Goal: Navigation & Orientation: Go to known website

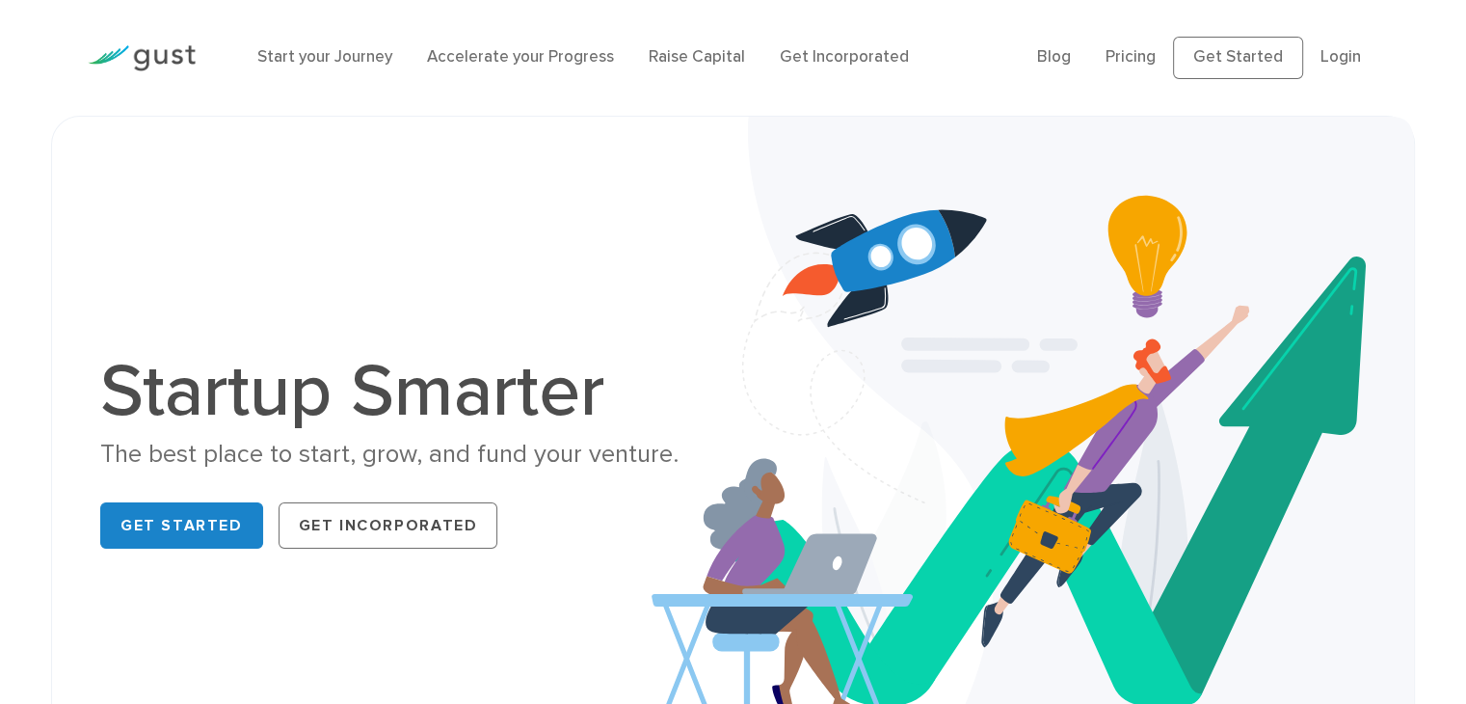
click at [942, 33] on div "Start your Journey Accelerate your Progress Raise Capital Get Incorporated" at bounding box center [633, 58] width 780 height 64
click at [953, 30] on div "Start your Journey Accelerate your Progress Raise Capital Get Incorporated" at bounding box center [633, 58] width 780 height 64
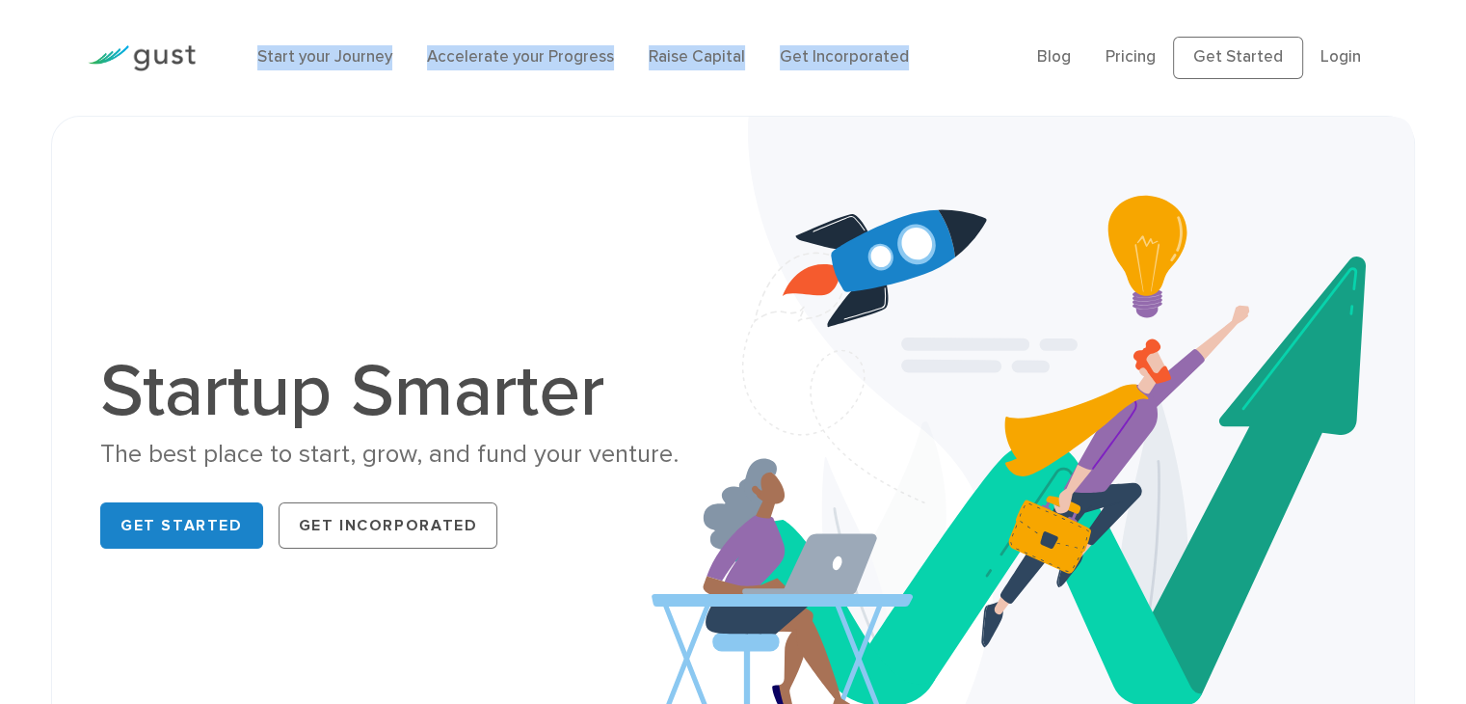
click at [953, 30] on div "Start your Journey Accelerate your Progress Raise Capital Get Incorporated" at bounding box center [633, 58] width 780 height 64
click at [952, 30] on div "Start your Journey Accelerate your Progress Raise Capital Get Incorporated" at bounding box center [633, 58] width 780 height 64
click at [951, 29] on div "Start your Journey Accelerate your Progress Raise Capital Get Incorporated" at bounding box center [633, 58] width 780 height 64
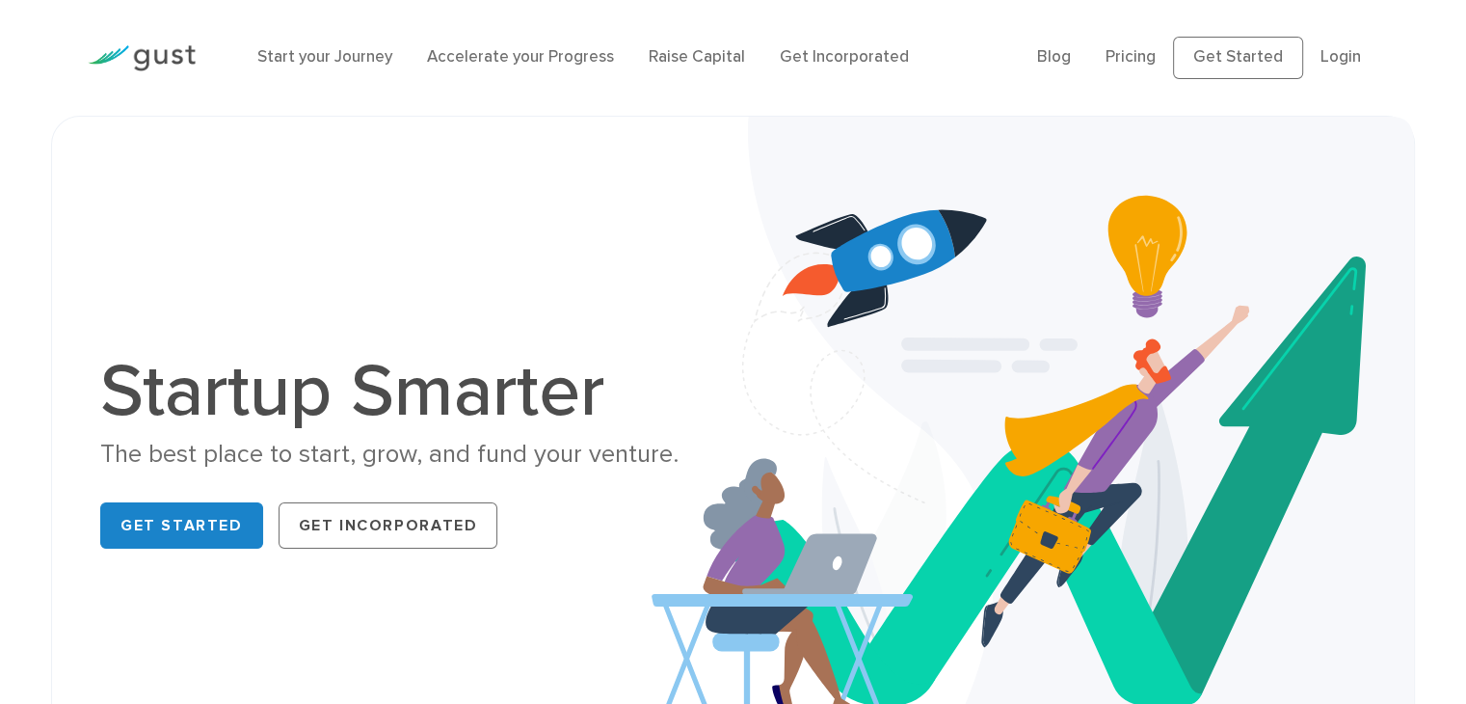
click at [951, 29] on div "Start your Journey Accelerate your Progress Raise Capital Get Incorporated" at bounding box center [633, 58] width 780 height 64
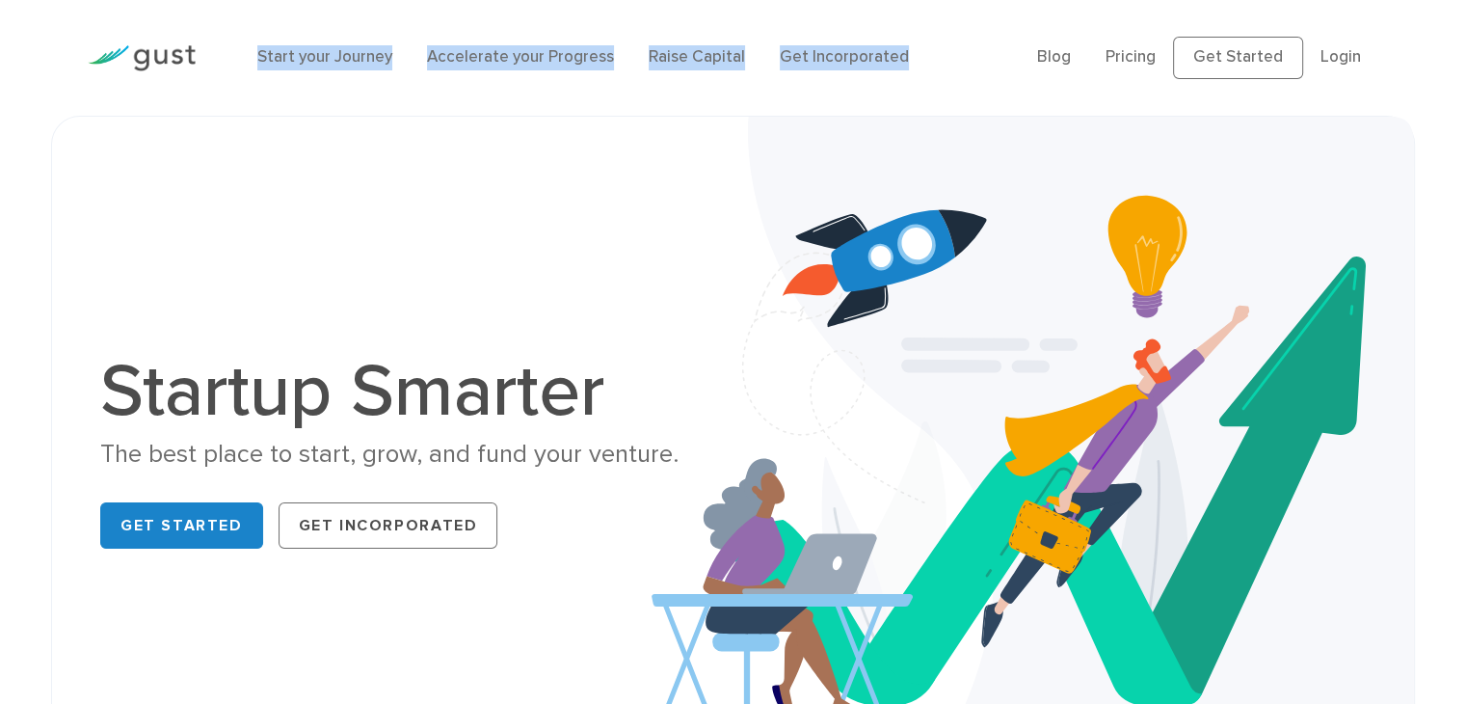
click at [950, 29] on div "Start your Journey Accelerate your Progress Raise Capital Get Incorporated" at bounding box center [633, 58] width 780 height 64
click at [947, 28] on div "Start your Journey Accelerate your Progress Raise Capital Get Incorporated" at bounding box center [633, 58] width 780 height 64
click at [945, 28] on div "Start your Journey Accelerate your Progress Raise Capital Get Incorporated" at bounding box center [633, 58] width 780 height 64
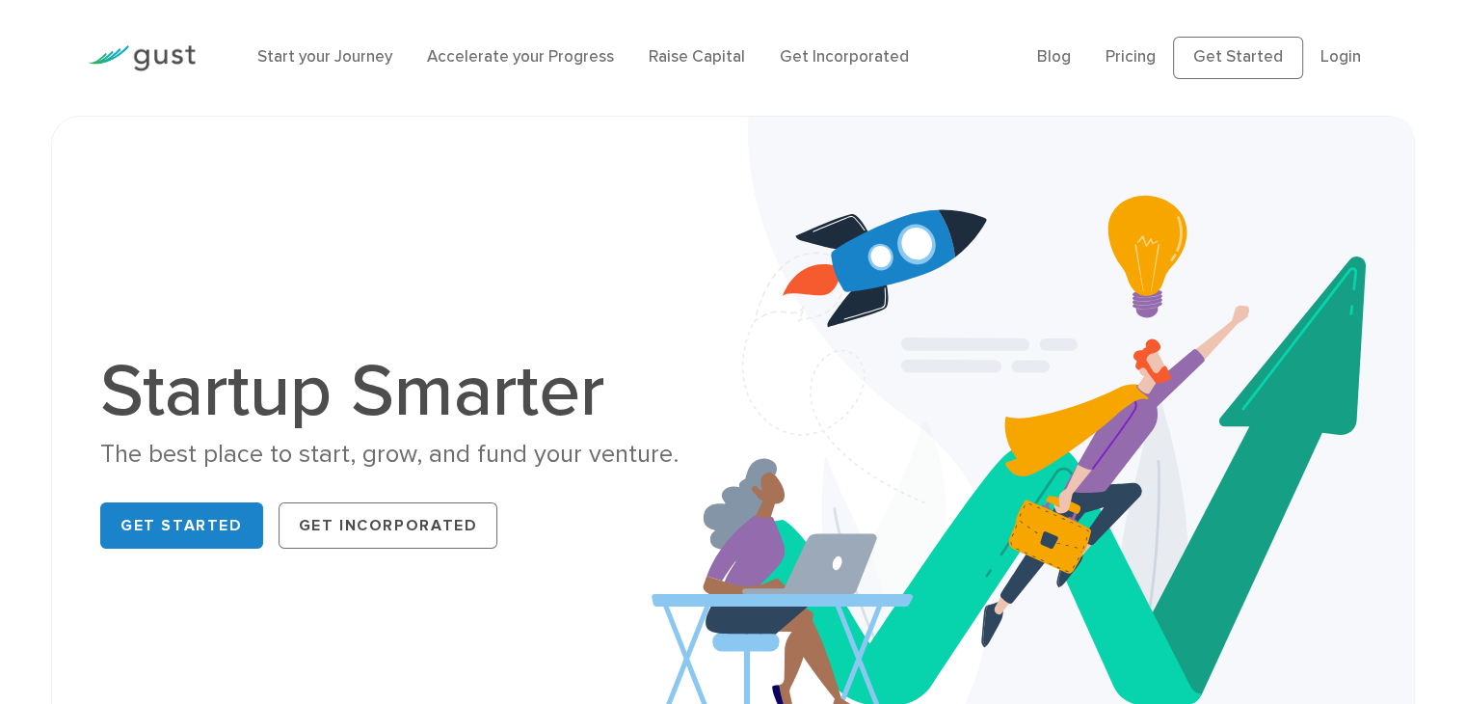
click at [945, 28] on div "Start your Journey Accelerate your Progress Raise Capital Get Incorporated" at bounding box center [633, 58] width 780 height 64
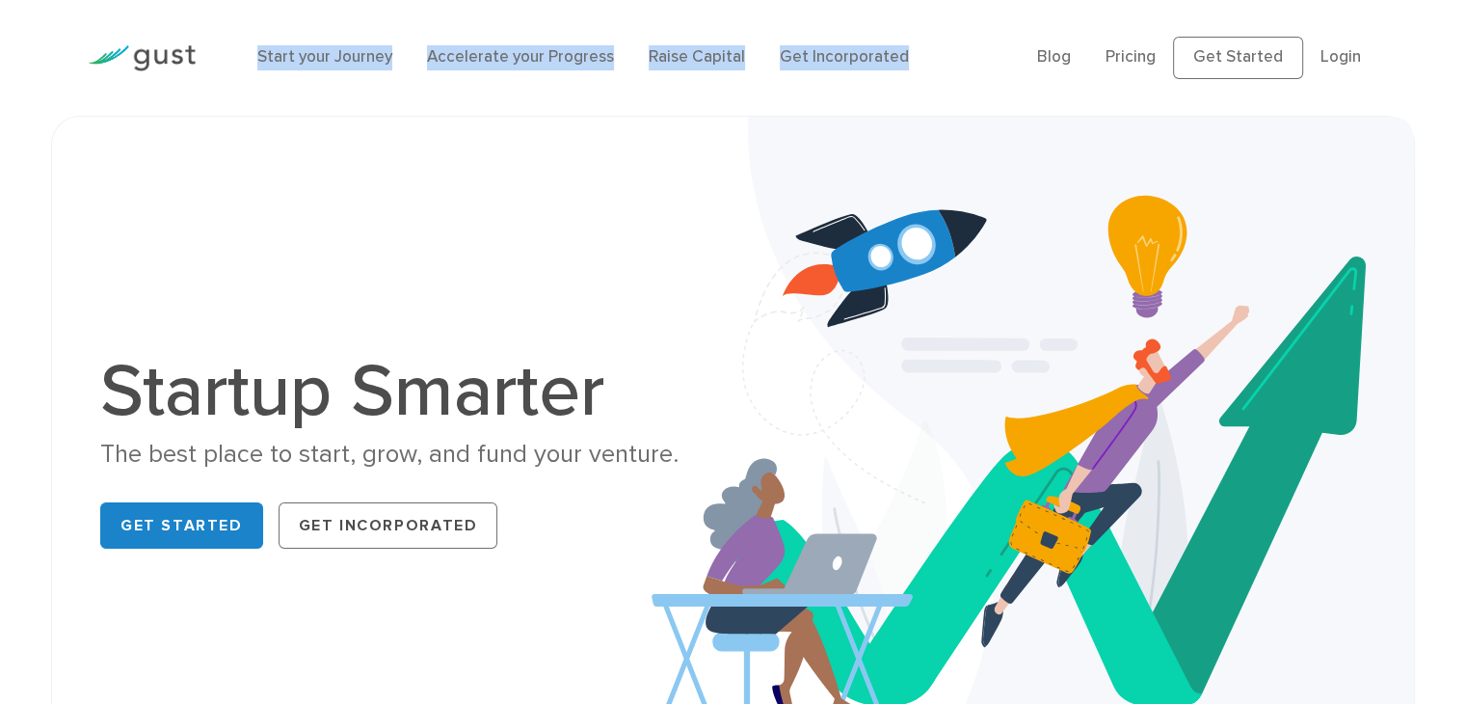
click at [945, 28] on div "Start your Journey Accelerate your Progress Raise Capital Get Incorporated" at bounding box center [633, 58] width 780 height 64
click at [951, 15] on div "Start your Journey Accelerate your Progress Raise Capital Get Incorporated Blog…" at bounding box center [733, 58] width 1320 height 116
click at [1000, 16] on div "Start your Journey Accelerate your Progress Raise Capital Get Incorporated Blog…" at bounding box center [733, 58] width 1320 height 116
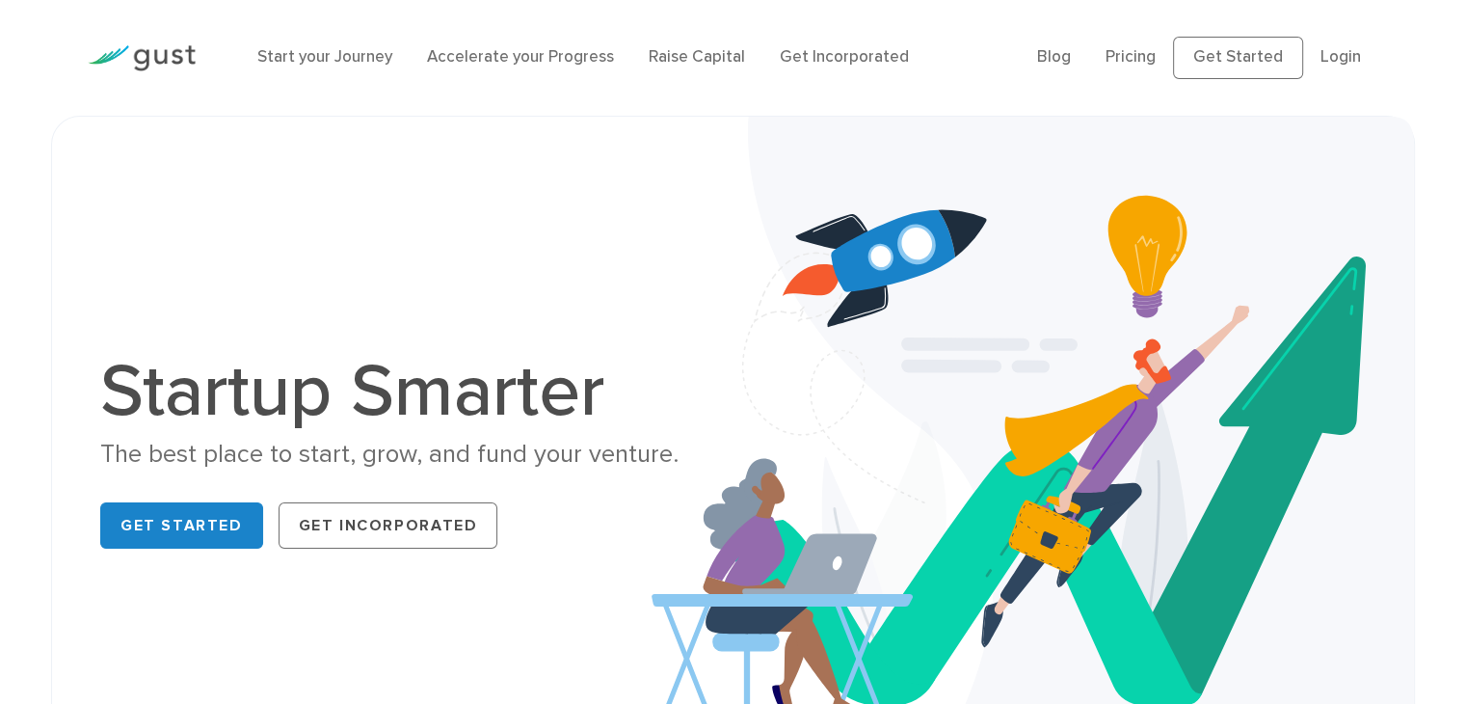
click at [1000, 16] on div "Start your Journey Accelerate your Progress Raise Capital Get Incorporated Blog…" at bounding box center [733, 58] width 1320 height 116
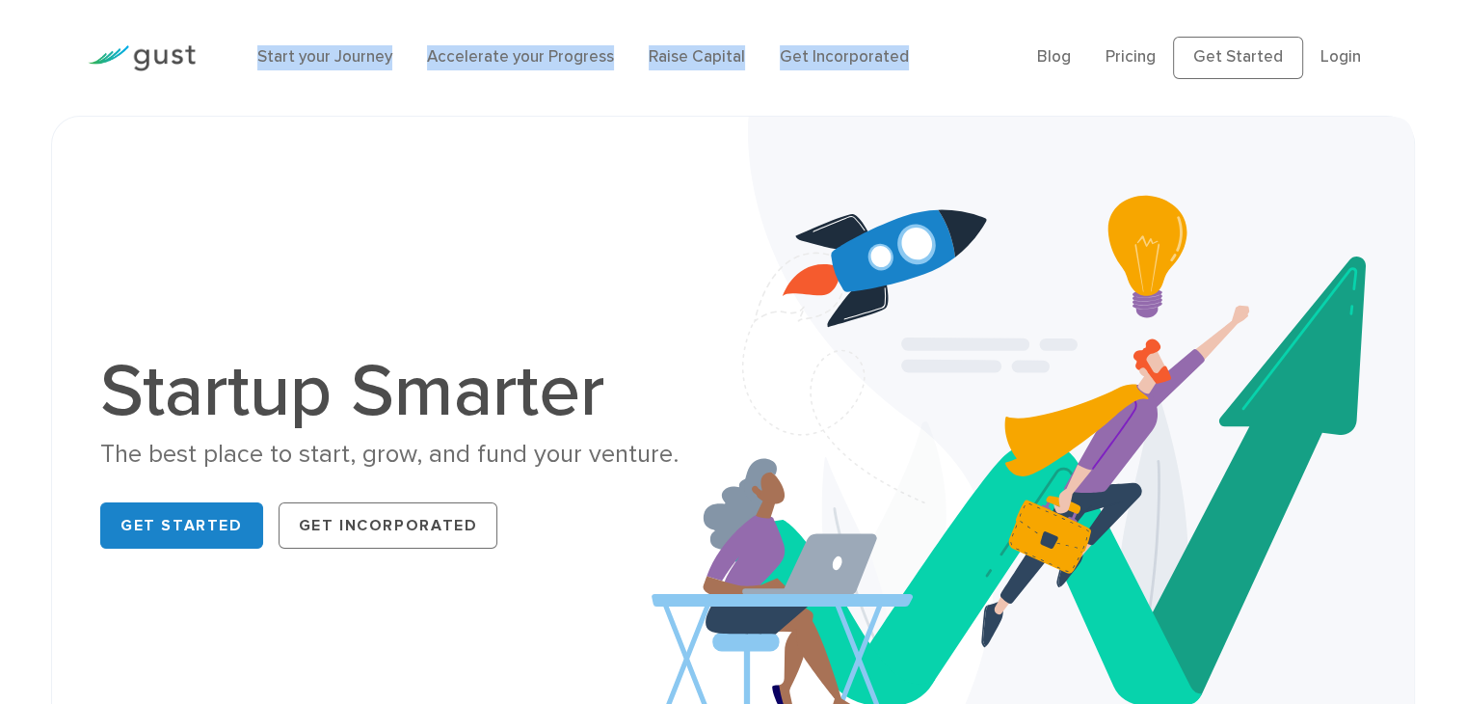
click at [999, 17] on div "Start your Journey Accelerate your Progress Raise Capital Get Incorporated Blog…" at bounding box center [733, 58] width 1320 height 116
click at [998, 17] on div "Start your Journey Accelerate your Progress Raise Capital Get Incorporated Blog…" at bounding box center [733, 58] width 1320 height 116
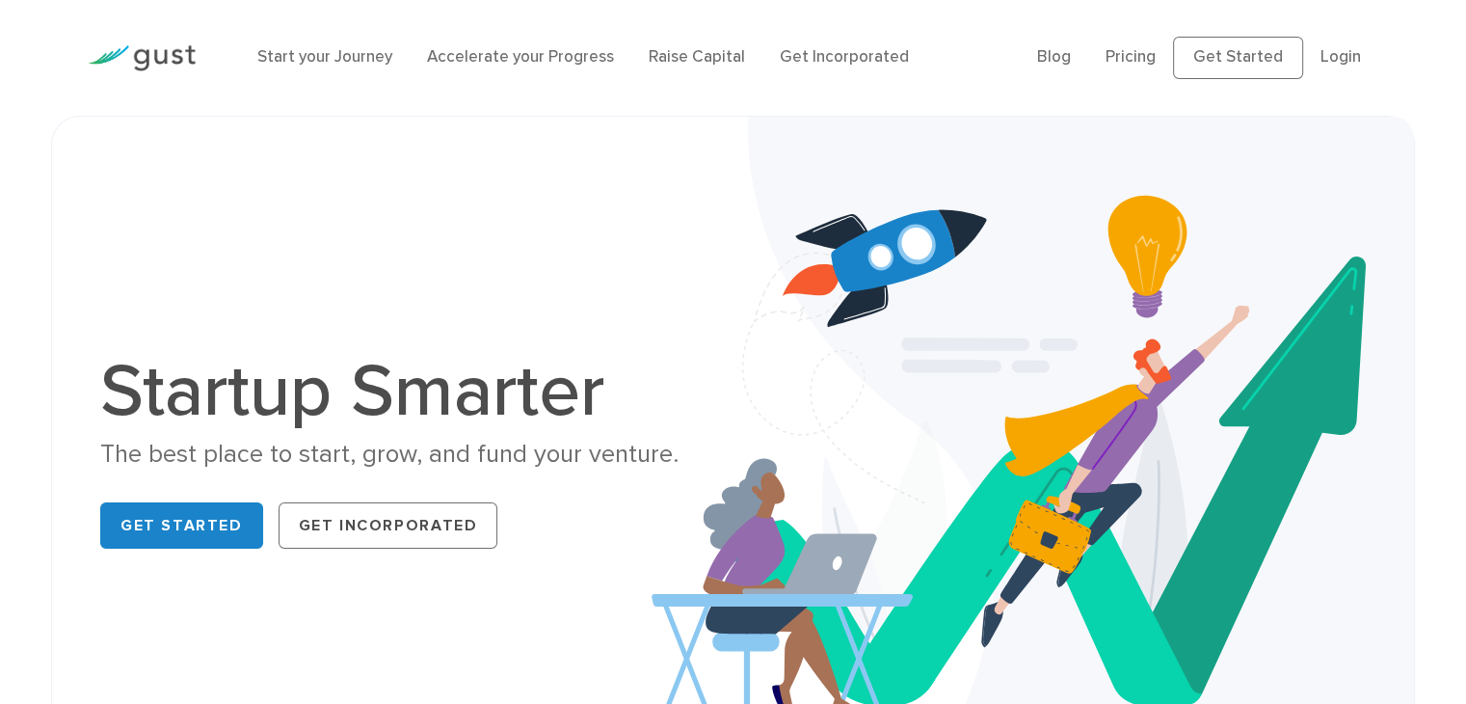
click at [998, 17] on div "Start your Journey Accelerate your Progress Raise Capital Get Incorporated Blog…" at bounding box center [733, 58] width 1320 height 116
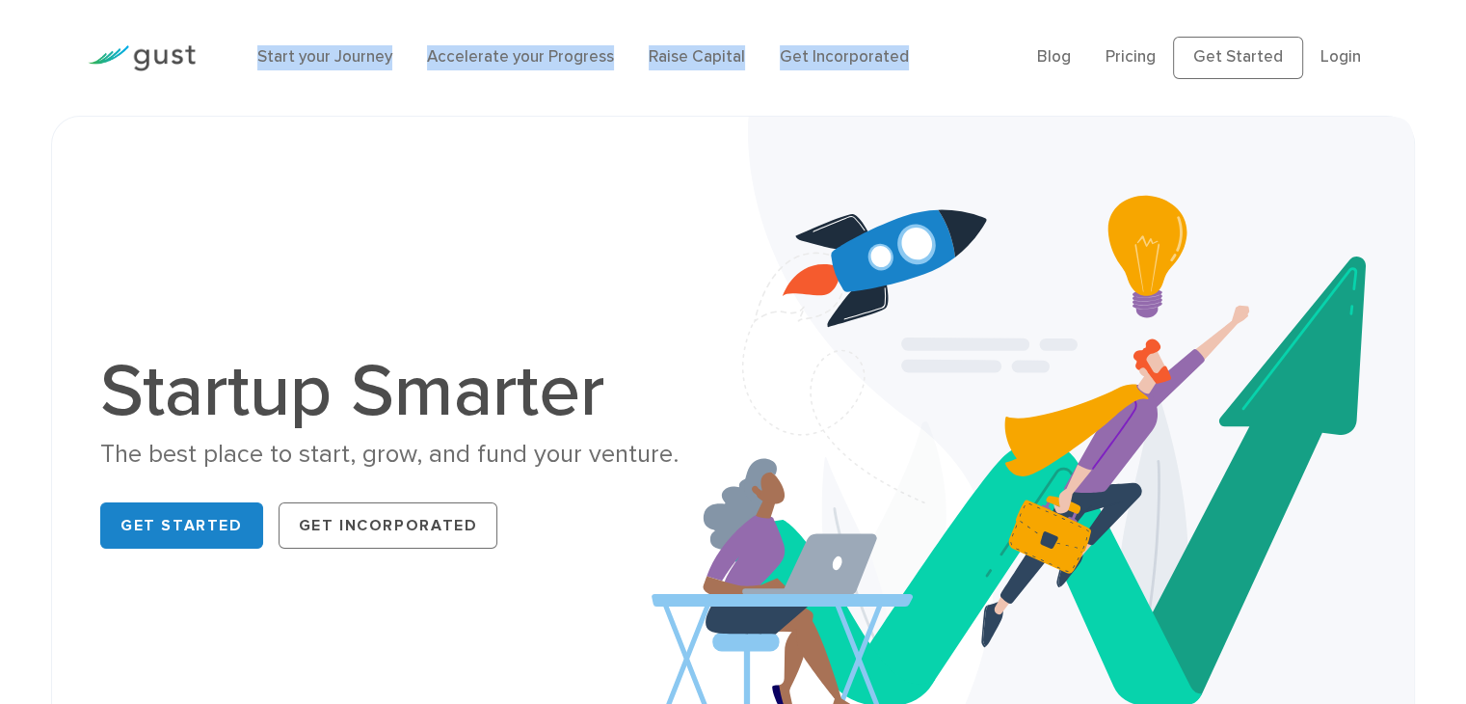
click at [998, 17] on div "Start your Journey Accelerate your Progress Raise Capital Get Incorporated Blog…" at bounding box center [733, 58] width 1320 height 116
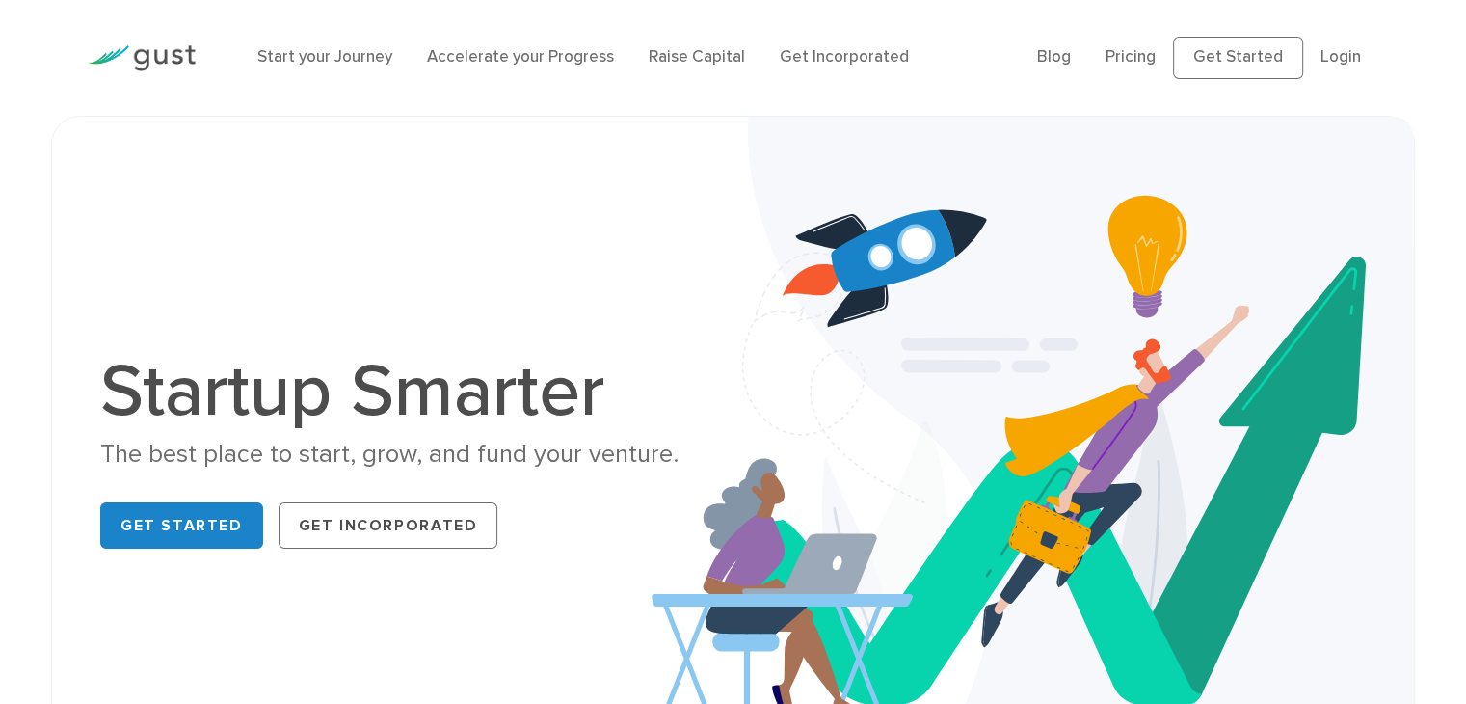
click at [1433, 42] on div "Start your Journey Accelerate your Progress Raise Capital Get Incorporated Blog…" at bounding box center [733, 58] width 1466 height 116
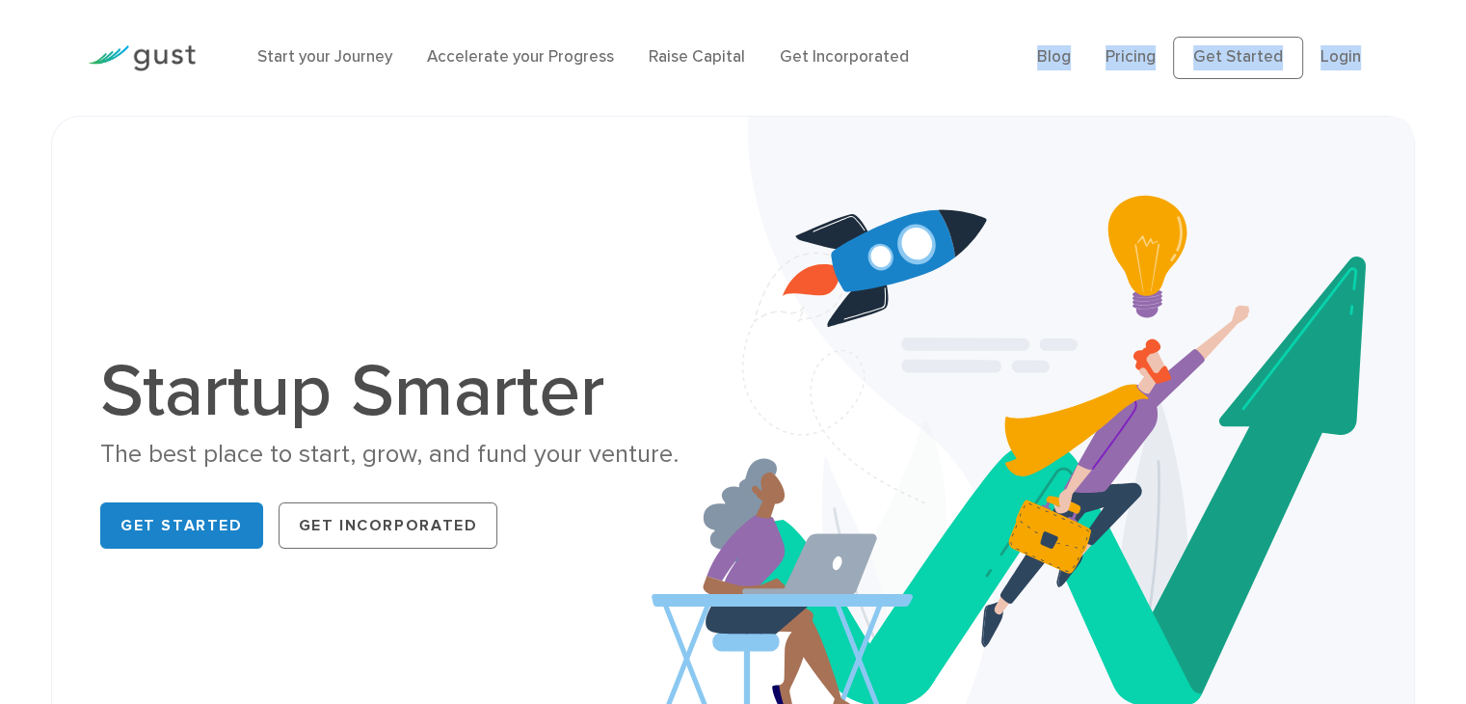
click at [1433, 42] on div "Start your Journey Accelerate your Progress Raise Capital Get Incorporated Blog…" at bounding box center [733, 58] width 1466 height 116
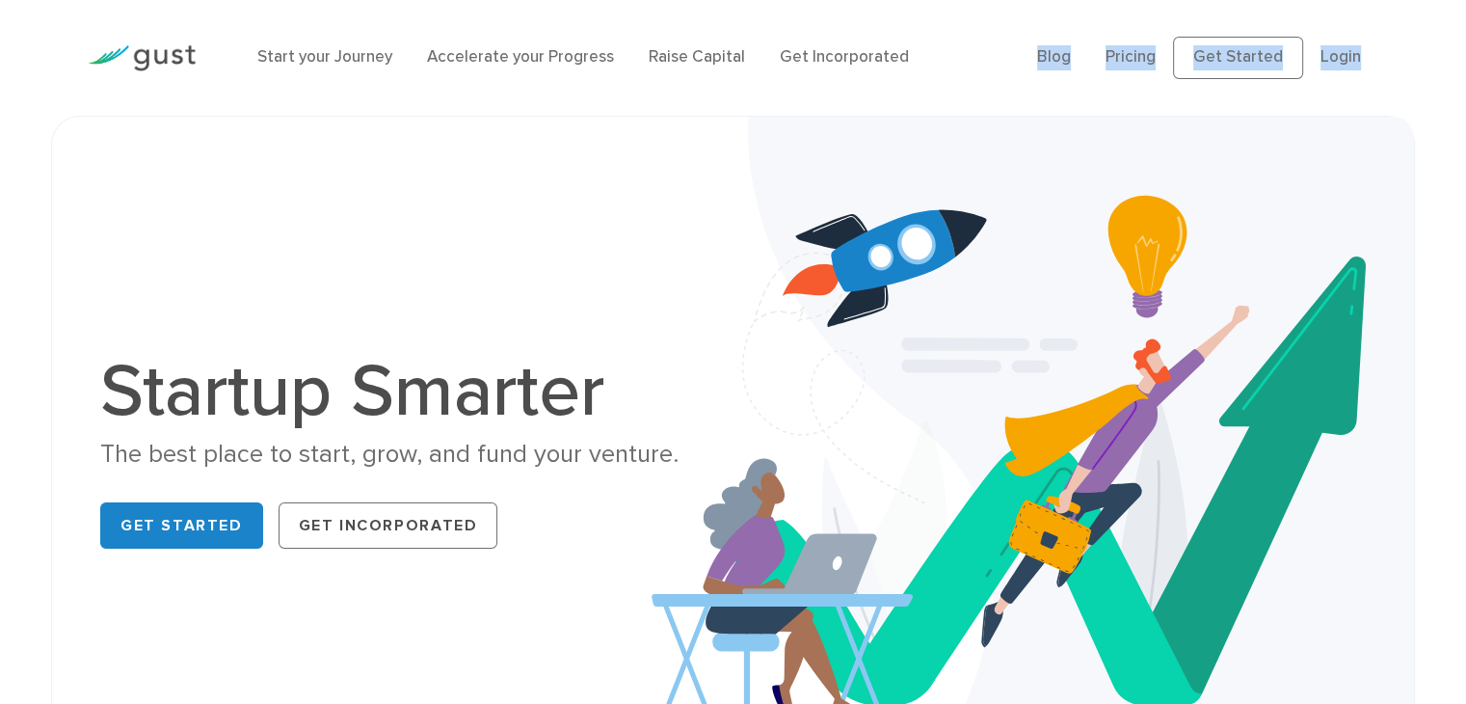
click at [1430, 42] on div "Start your Journey Accelerate your Progress Raise Capital Get Incorporated Blog…" at bounding box center [733, 58] width 1466 height 116
click at [1429, 42] on div "Start your Journey Accelerate your Progress Raise Capital Get Incorporated Blog…" at bounding box center [733, 58] width 1466 height 116
click at [1427, 42] on div "Start your Journey Accelerate your Progress Raise Capital Get Incorporated Blog…" at bounding box center [733, 58] width 1466 height 116
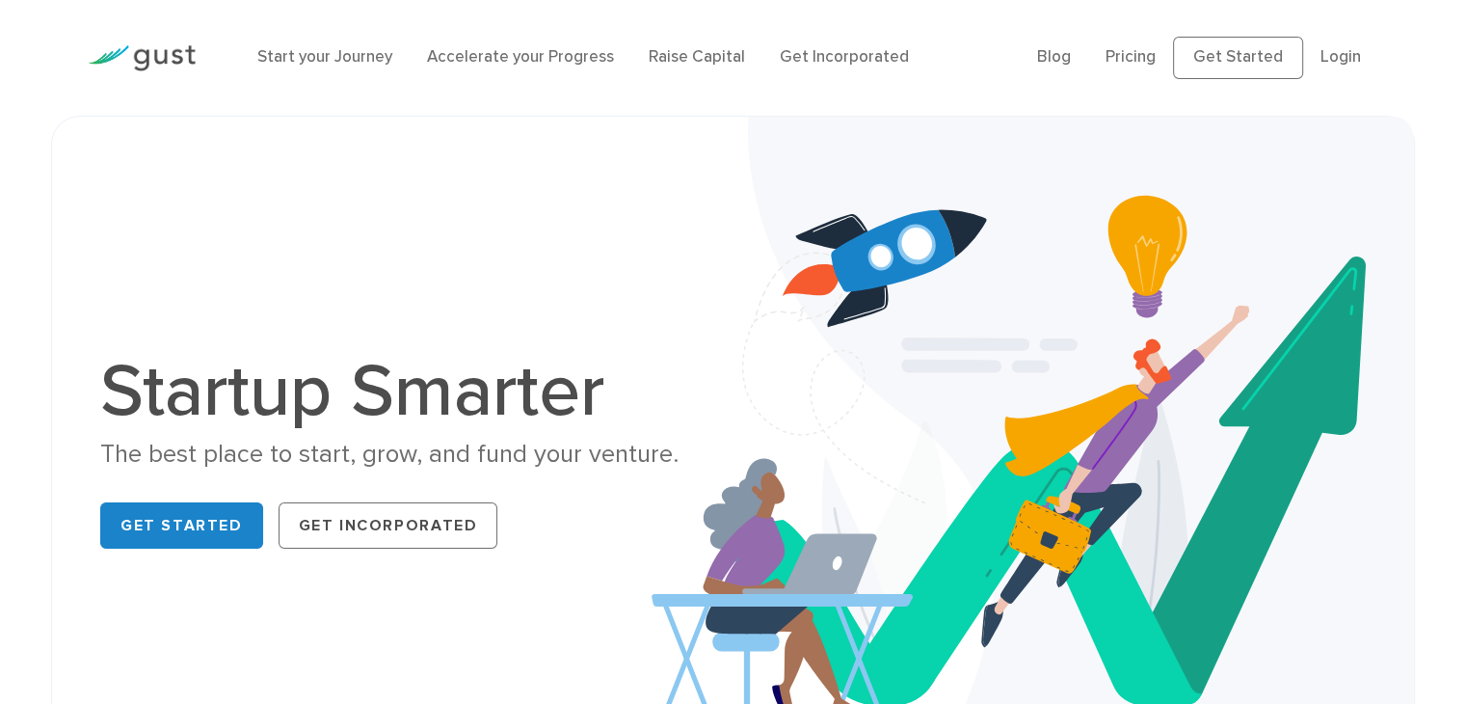
click at [1427, 42] on div "Start your Journey Accelerate your Progress Raise Capital Get Incorporated Blog…" at bounding box center [733, 58] width 1466 height 116
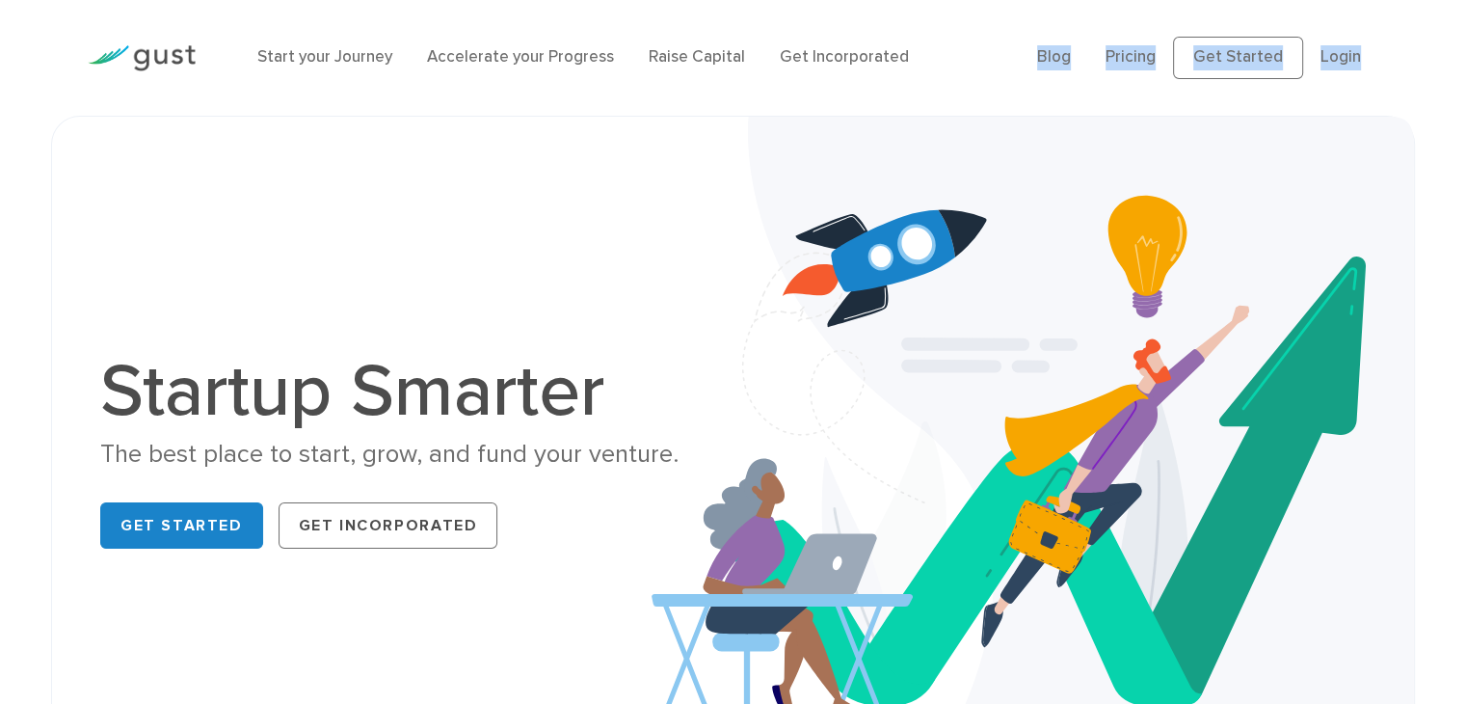
click at [1427, 42] on div "Start your Journey Accelerate your Progress Raise Capital Get Incorporated Blog…" at bounding box center [733, 58] width 1466 height 116
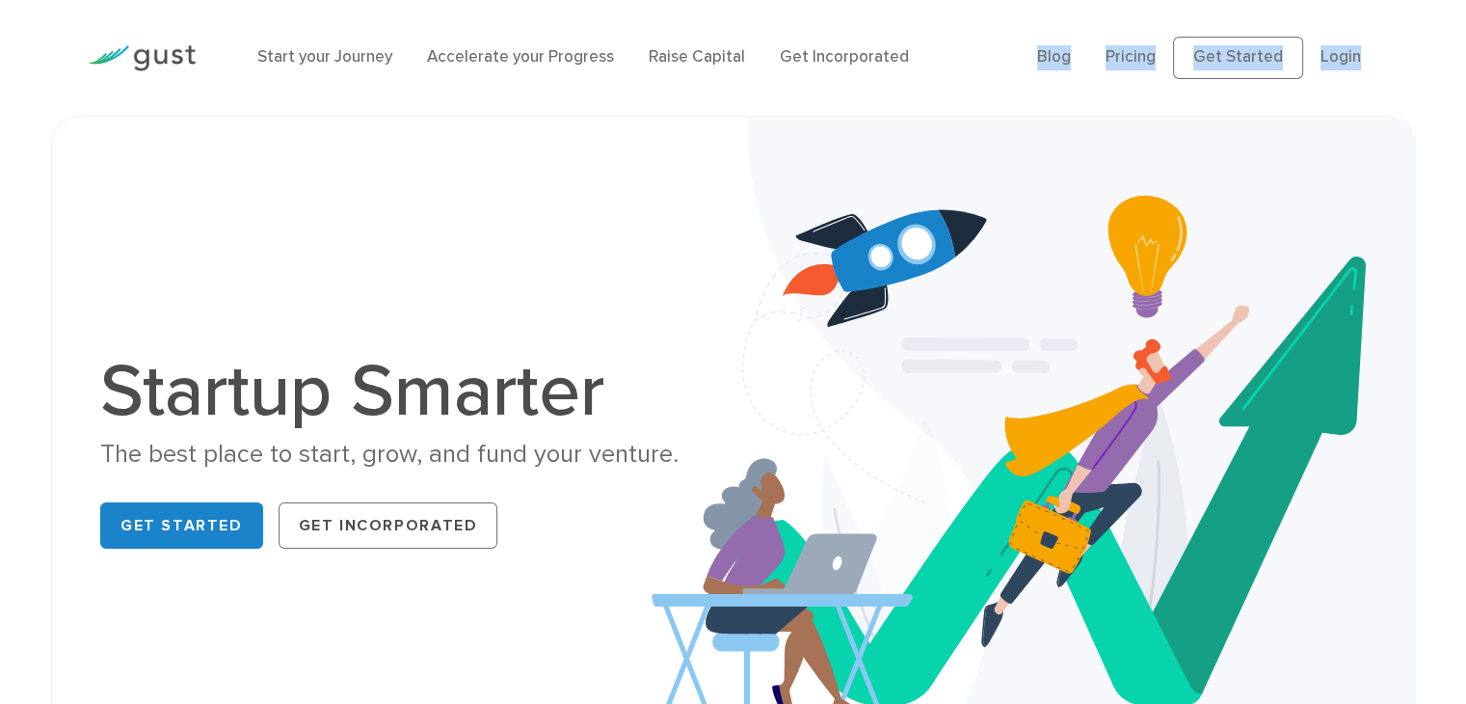
click at [1427, 42] on div "Start your Journey Accelerate your Progress Raise Capital Get Incorporated Blog…" at bounding box center [733, 58] width 1466 height 116
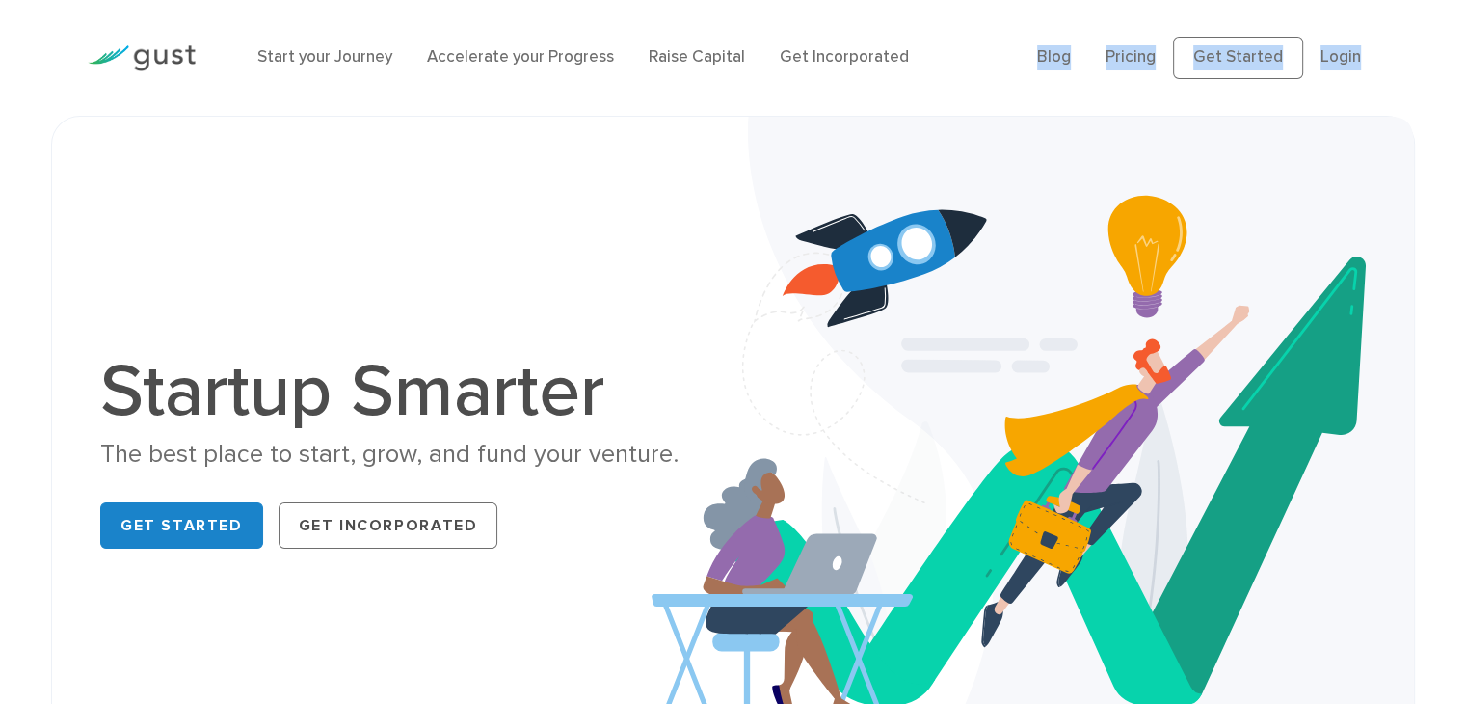
click at [1427, 42] on div "Start your Journey Accelerate your Progress Raise Capital Get Incorporated Blog…" at bounding box center [733, 58] width 1466 height 116
click at [1435, 44] on div "Start your Journey Accelerate your Progress Raise Capital Get Incorporated Blog…" at bounding box center [733, 58] width 1466 height 116
click at [1422, 61] on div "Start your Journey Accelerate your Progress Raise Capital Get Incorporated Blog…" at bounding box center [733, 58] width 1466 height 116
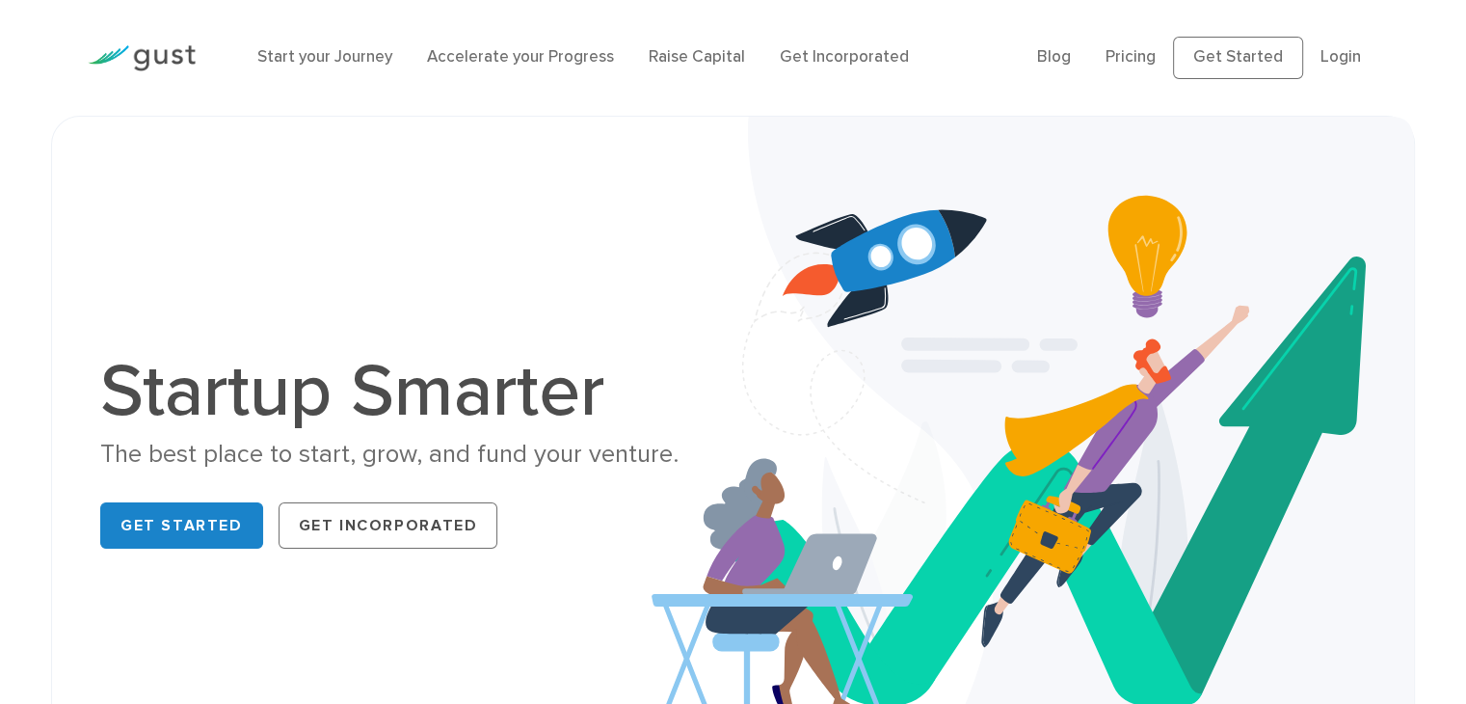
click at [1422, 61] on div "Start your Journey Accelerate your Progress Raise Capital Get Incorporated Blog…" at bounding box center [733, 58] width 1466 height 116
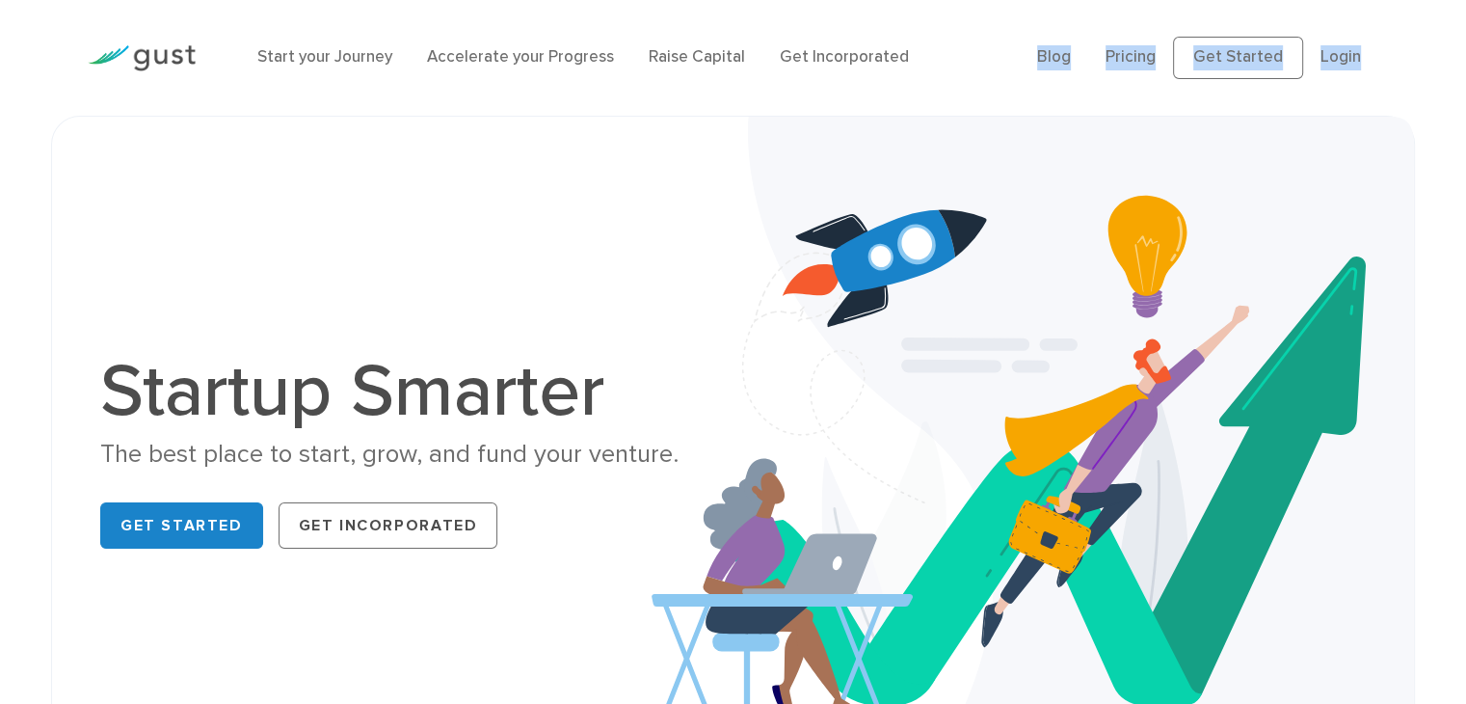
click at [1422, 61] on div "Start your Journey Accelerate your Progress Raise Capital Get Incorporated Blog…" at bounding box center [733, 58] width 1466 height 116
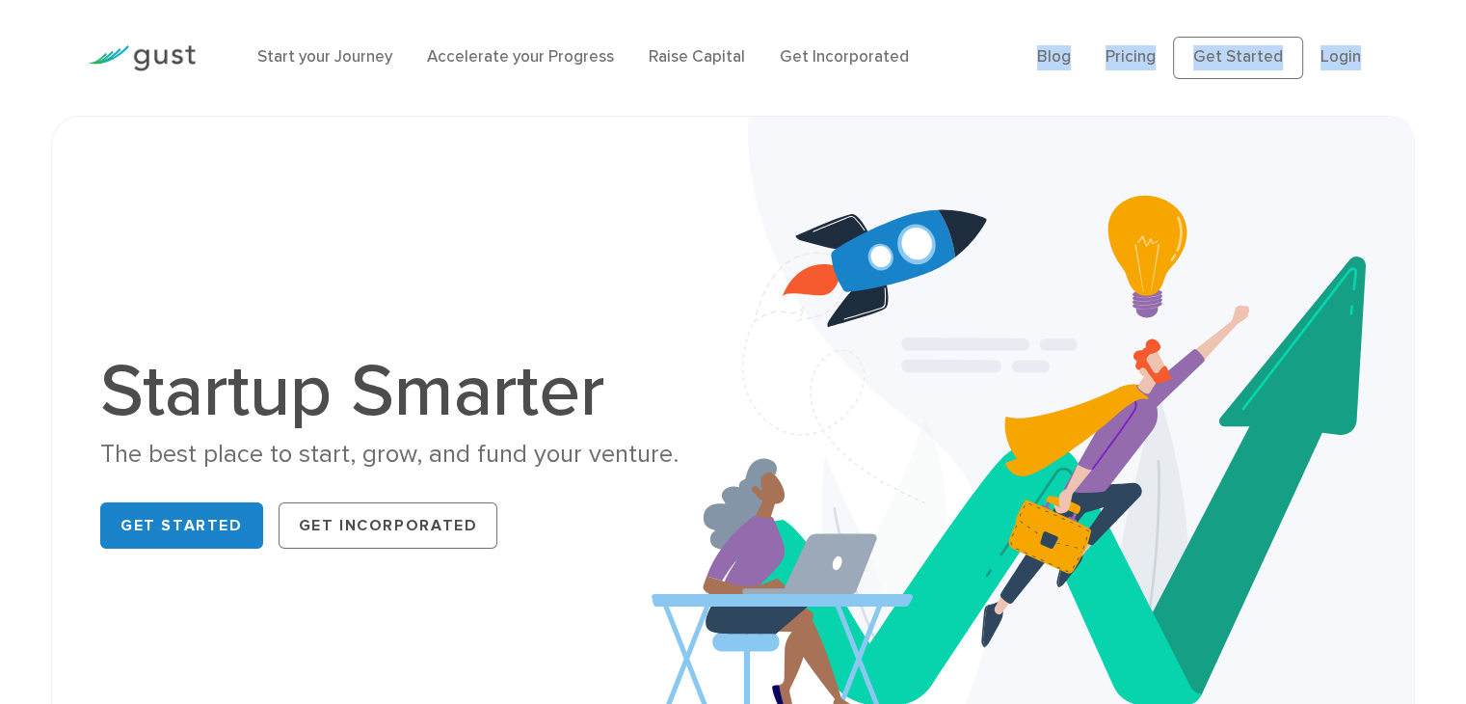
click at [1413, 51] on div "Start your Journey Accelerate your Progress Raise Capital Get Incorporated Blog…" at bounding box center [733, 58] width 1466 height 116
drag, startPoint x: 1413, startPoint y: 51, endPoint x: 1413, endPoint y: 40, distance: 11.6
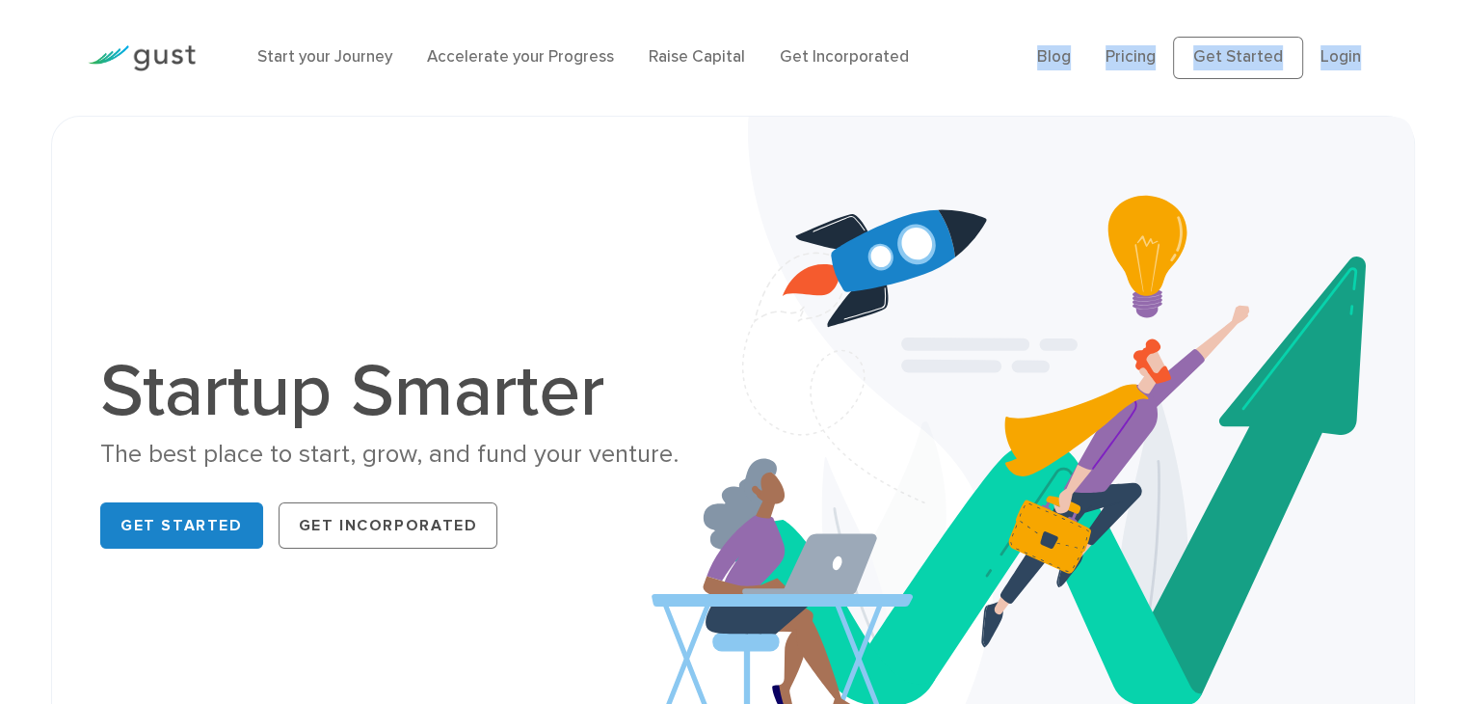
click at [1413, 48] on div "Start your Journey Accelerate your Progress Raise Capital Get Incorporated Blog…" at bounding box center [733, 58] width 1466 height 116
click at [1413, 40] on div "Start your Journey Accelerate your Progress Raise Capital Get Incorporated Blog…" at bounding box center [733, 58] width 1466 height 116
click at [1411, 35] on div "Start your Journey Accelerate your Progress Raise Capital Get Incorporated Blog…" at bounding box center [733, 58] width 1466 height 116
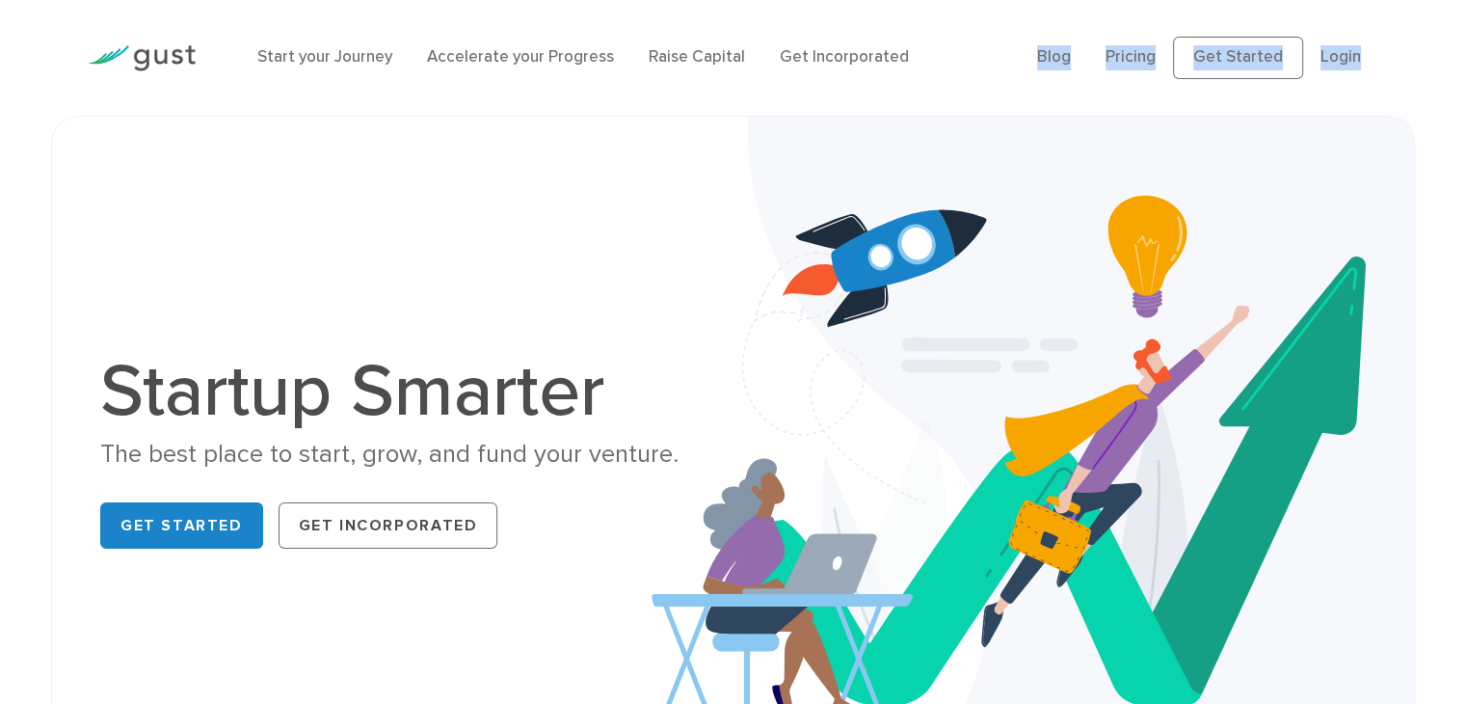
click at [1411, 35] on div "Start your Journey Accelerate your Progress Raise Capital Get Incorporated Blog…" at bounding box center [733, 58] width 1466 height 116
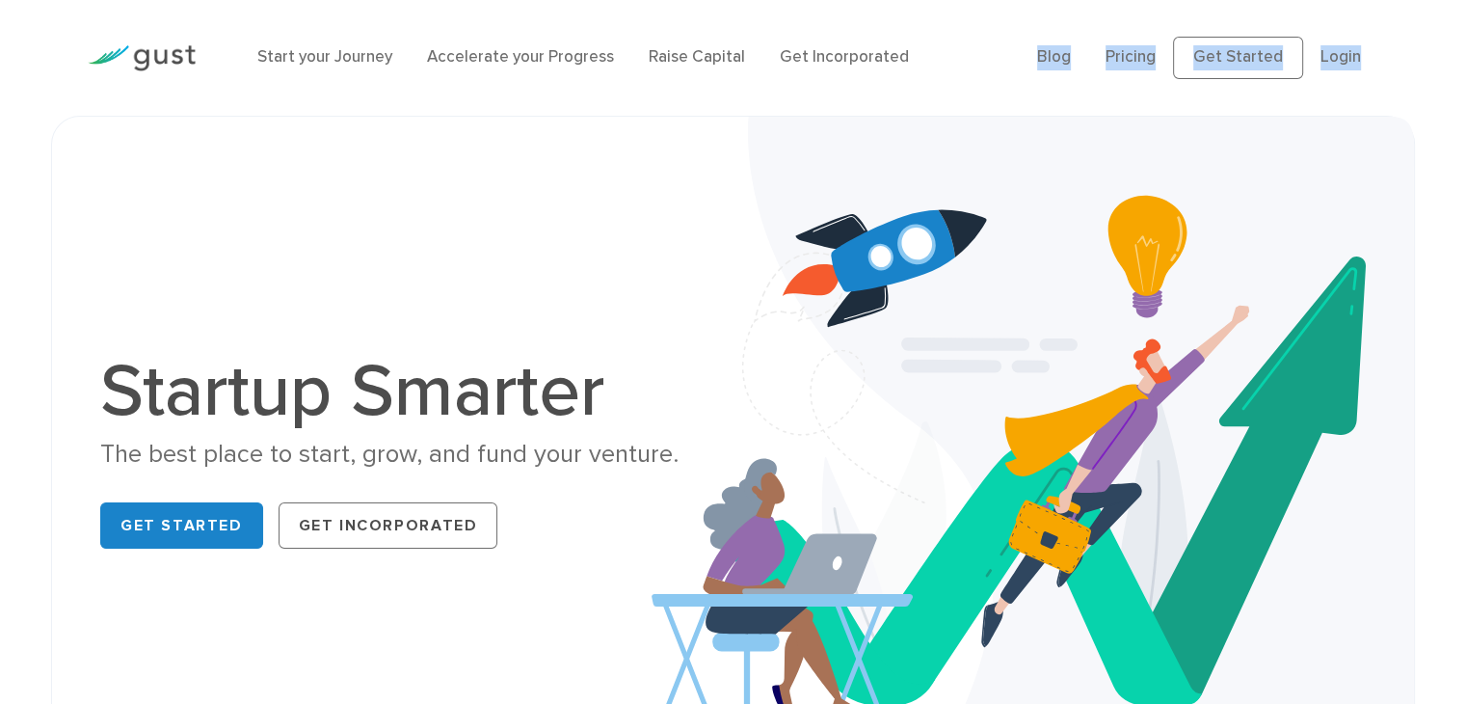
click at [1411, 35] on div "Start your Journey Accelerate your Progress Raise Capital Get Incorporated Blog…" at bounding box center [733, 58] width 1466 height 116
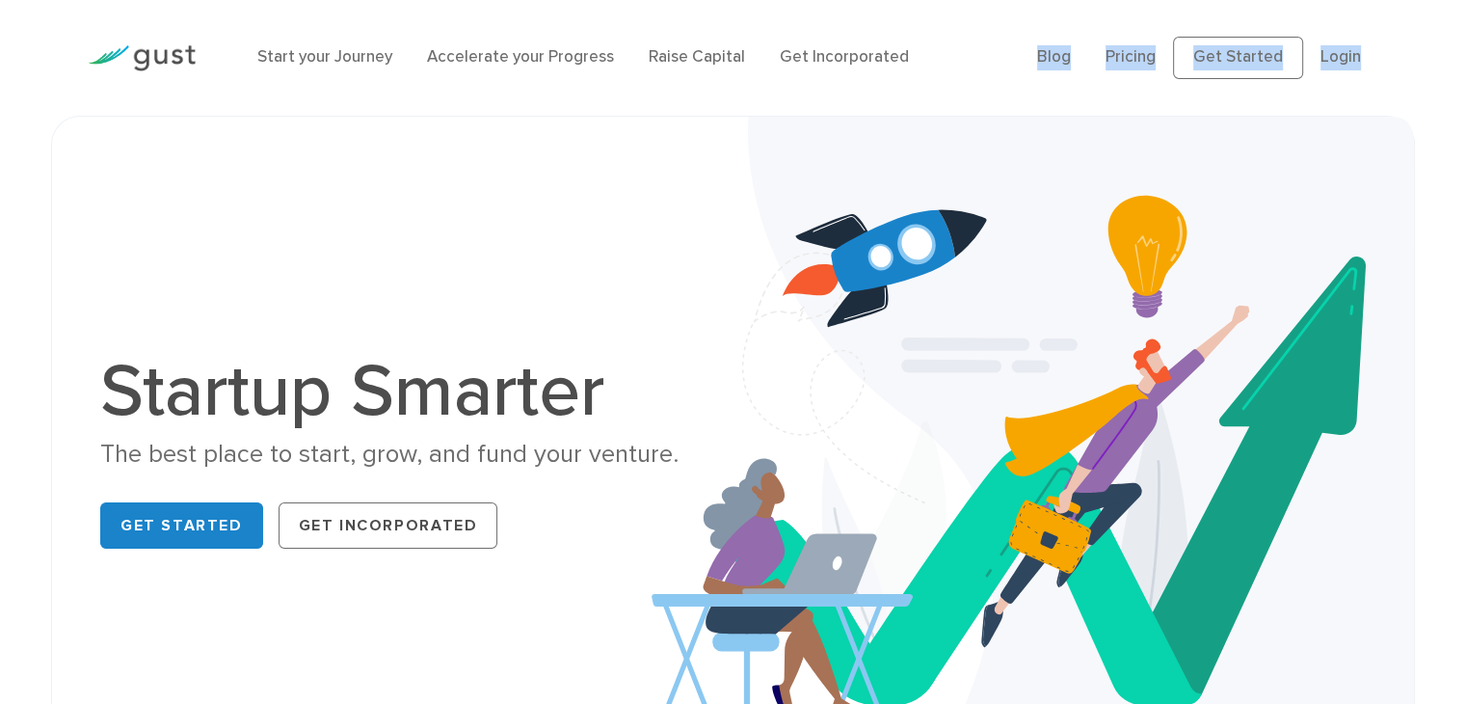
click at [1399, 30] on div "Start your Journey Accelerate your Progress Raise Capital Get Incorporated Blog…" at bounding box center [733, 58] width 1466 height 116
click at [1349, 56] on link "Login" at bounding box center [1341, 56] width 40 height 19
